Goal: Task Accomplishment & Management: Use online tool/utility

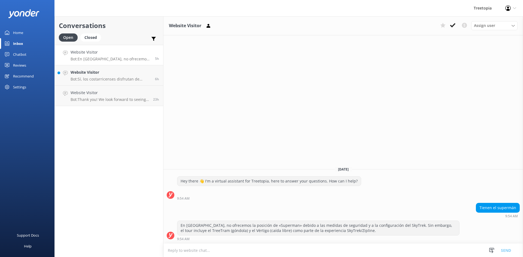
click at [30, 52] on link "Chatbot" at bounding box center [27, 54] width 54 height 11
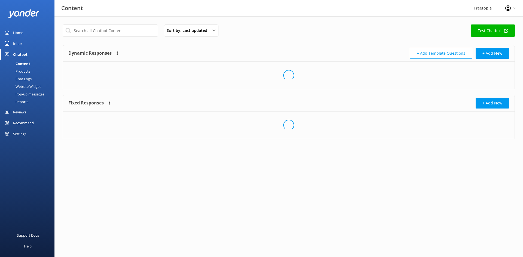
click at [22, 79] on div "Chat Logs" at bounding box center [17, 79] width 28 height 8
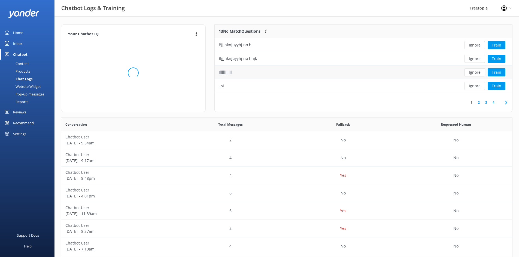
scroll to position [187, 446]
click at [473, 47] on button "Ignore" at bounding box center [474, 45] width 20 height 8
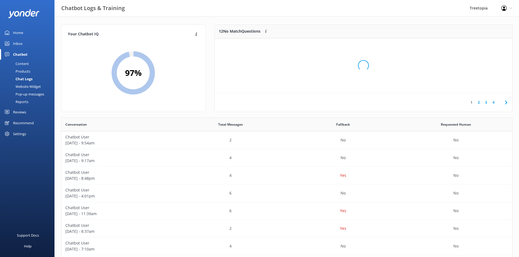
click at [473, 47] on div "Loading.." at bounding box center [363, 65] width 286 height 257
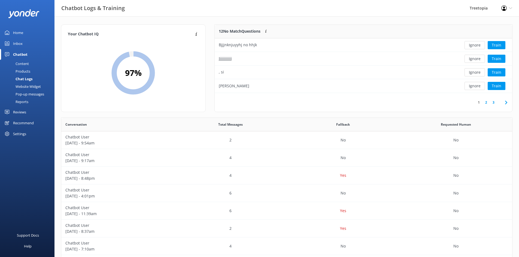
click at [473, 46] on button "Ignore" at bounding box center [474, 45] width 20 height 8
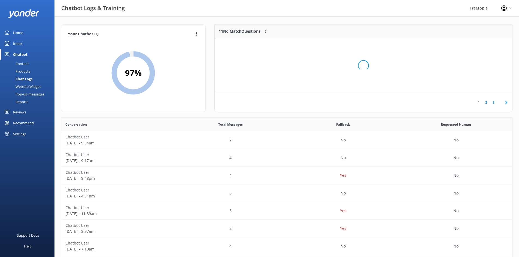
click at [474, 46] on div "Loading.." at bounding box center [363, 65] width 286 height 257
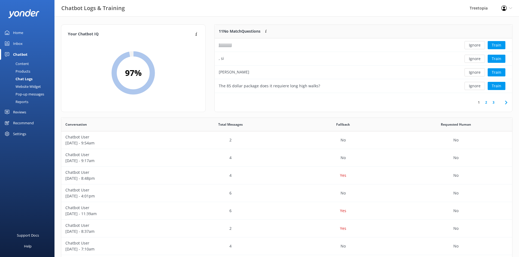
click at [474, 46] on button "Ignore" at bounding box center [474, 45] width 20 height 8
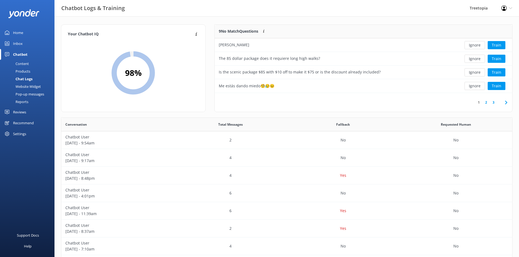
click at [474, 46] on button "Ignore" at bounding box center [474, 45] width 20 height 8
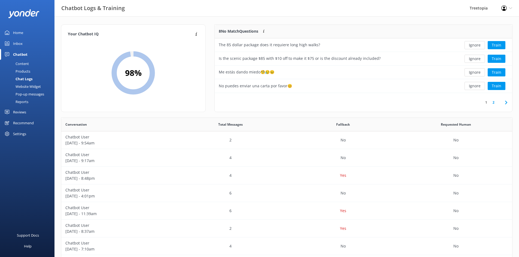
click at [474, 46] on button "Ignore" at bounding box center [474, 45] width 20 height 8
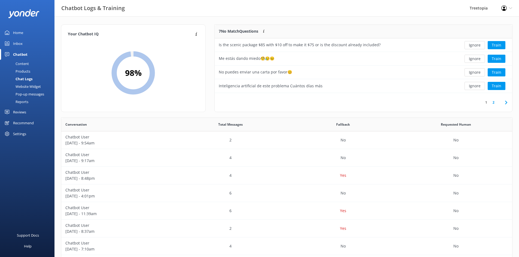
click at [474, 46] on button "Ignore" at bounding box center [474, 45] width 20 height 8
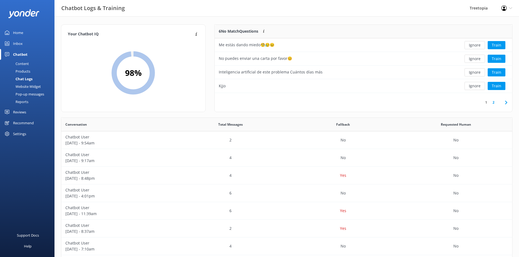
click at [474, 46] on button "Ignore" at bounding box center [474, 45] width 20 height 8
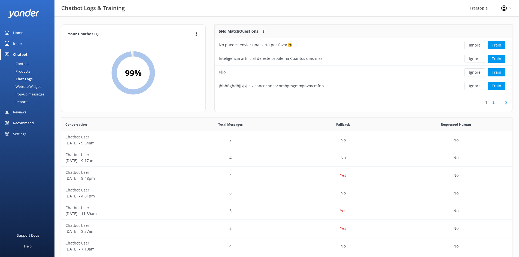
click at [474, 46] on button "Ignore" at bounding box center [474, 45] width 20 height 8
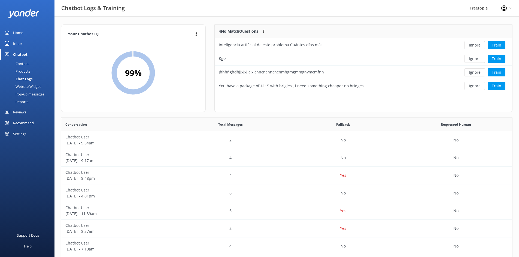
click at [474, 46] on button "Ignore" at bounding box center [474, 45] width 20 height 8
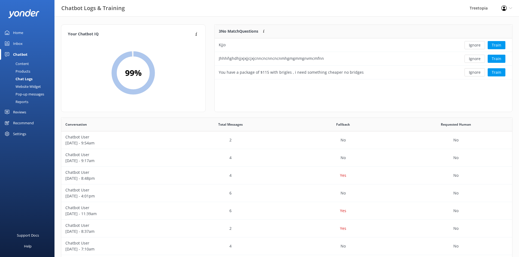
scroll to position [51, 293]
click at [474, 46] on button "Ignore" at bounding box center [474, 45] width 20 height 8
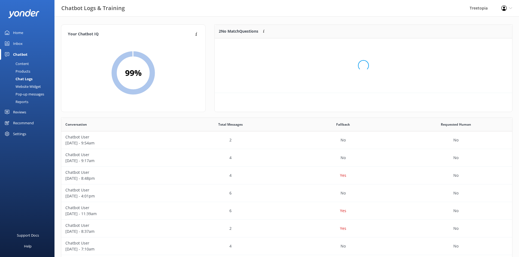
scroll to position [4, 4]
click at [474, 46] on div "Loading.." at bounding box center [363, 65] width 286 height 257
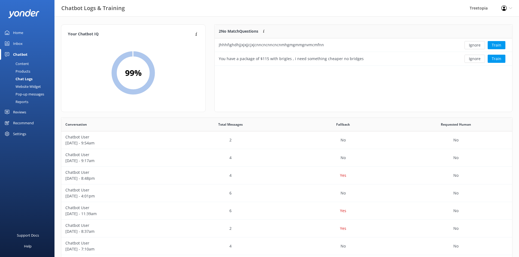
scroll to position [37, 293]
click at [474, 46] on button "Ignore" at bounding box center [474, 45] width 20 height 8
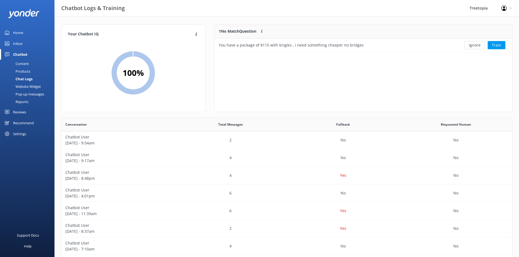
scroll to position [23, 293]
click at [474, 46] on button "Ignore" at bounding box center [474, 45] width 20 height 8
